Goal: Information Seeking & Learning: Understand process/instructions

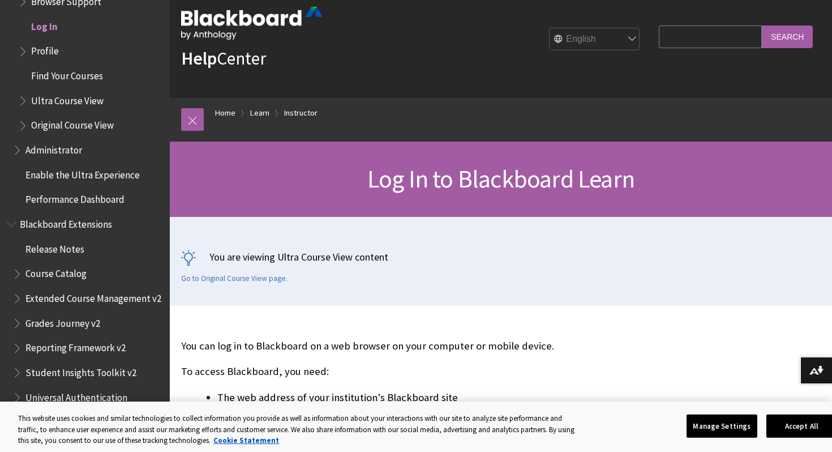
scroll to position [23, 0]
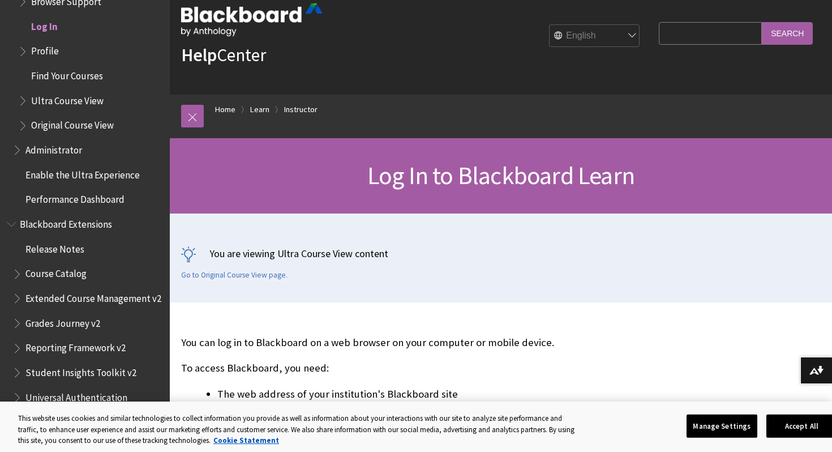
click at [39, 35] on span "Log In" at bounding box center [90, 26] width 145 height 19
click at [42, 27] on span "Log In" at bounding box center [44, 24] width 27 height 15
click at [44, 27] on span "Log In" at bounding box center [44, 24] width 27 height 15
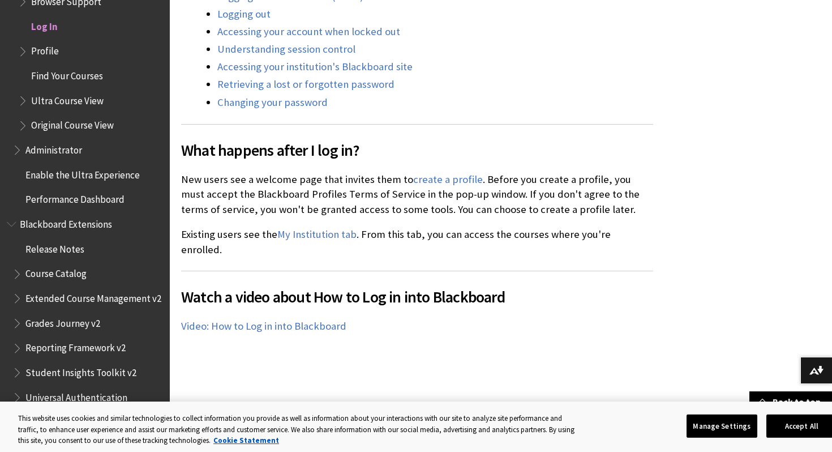
scroll to position [665, 0]
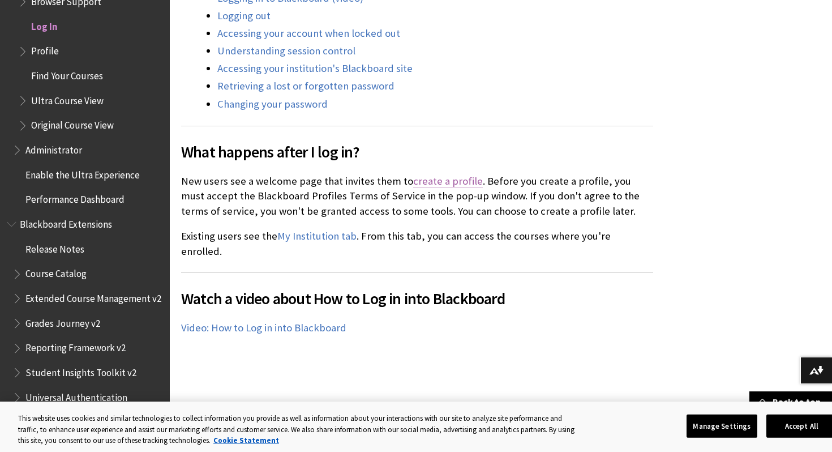
click at [434, 174] on link "create a profile" at bounding box center [448, 181] width 70 height 14
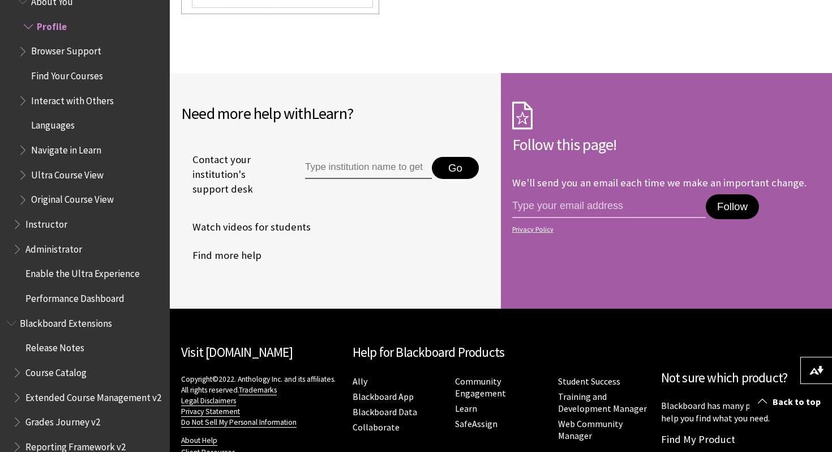
scroll to position [3003, 0]
